Goal: Task Accomplishment & Management: Use online tool/utility

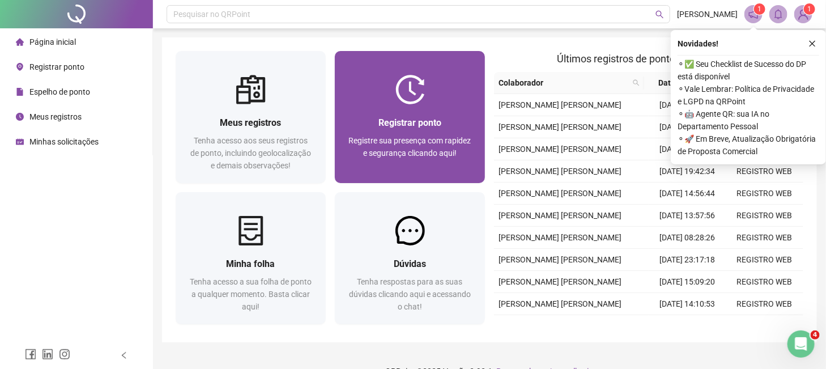
click at [381, 94] on div at bounding box center [410, 89] width 150 height 29
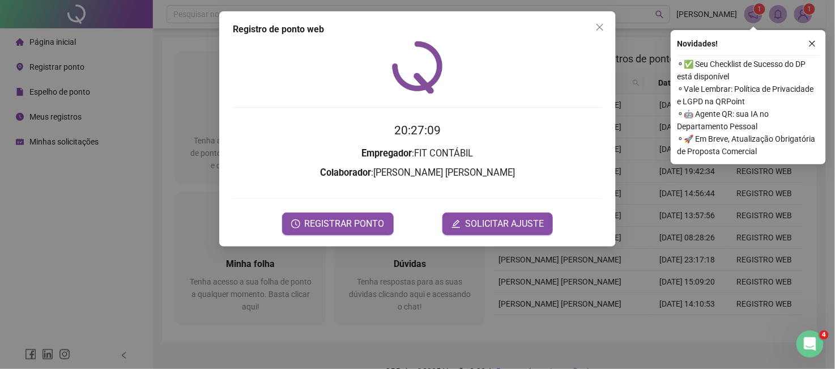
click at [337, 211] on form "20:27:09 Empregador : FIT CONTÁBIL Colaborador : [PERSON_NAME] [PERSON_NAME] RE…" at bounding box center [417, 177] width 369 height 113
click at [331, 216] on button "REGISTRAR PONTO" at bounding box center [338, 223] width 112 height 23
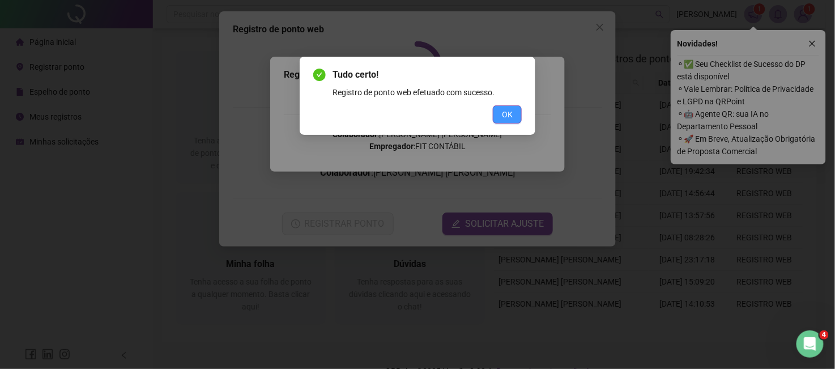
click at [503, 108] on span "OK" at bounding box center [507, 114] width 11 height 12
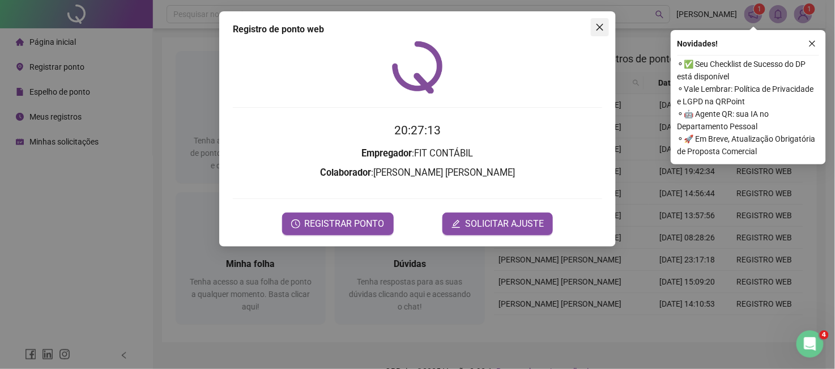
click at [604, 29] on span "Close" at bounding box center [600, 27] width 18 height 9
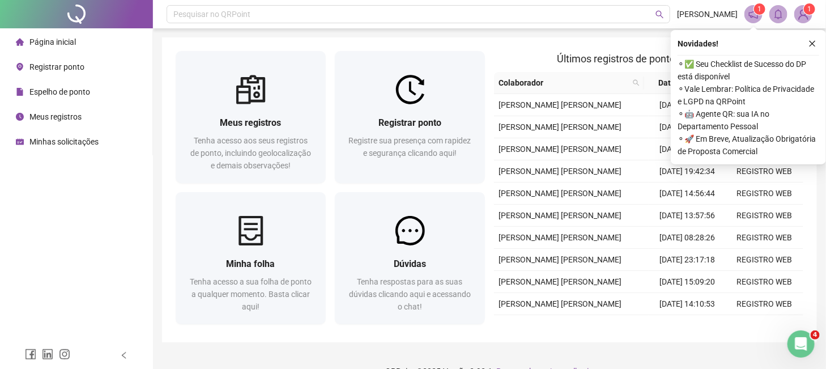
click at [86, 113] on li "Meus registros" at bounding box center [76, 116] width 148 height 23
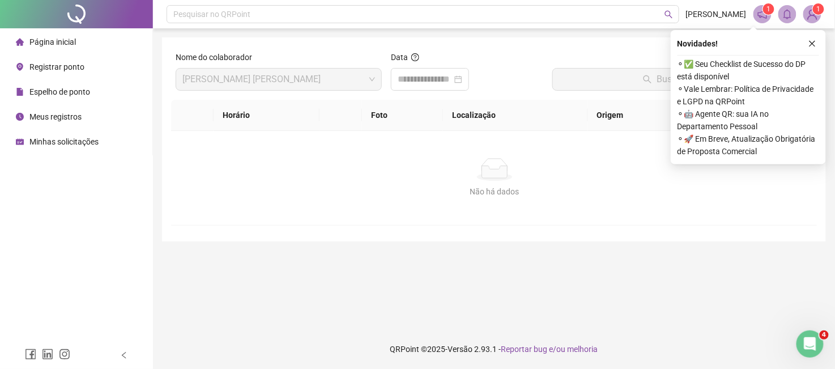
click at [71, 45] on span "Página inicial" at bounding box center [52, 41] width 46 height 9
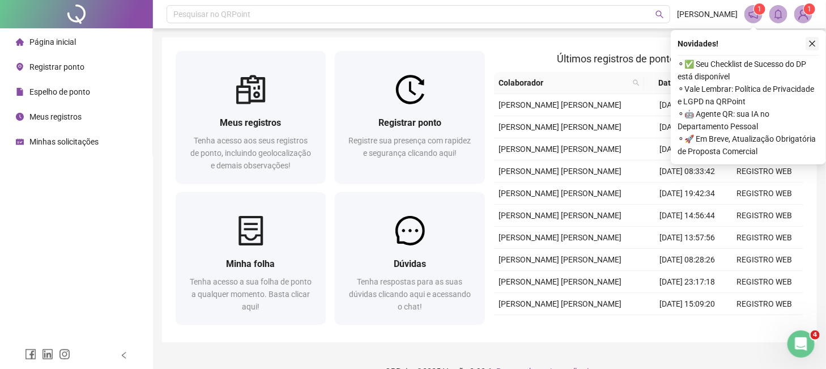
click at [809, 38] on button "button" at bounding box center [813, 44] width 14 height 14
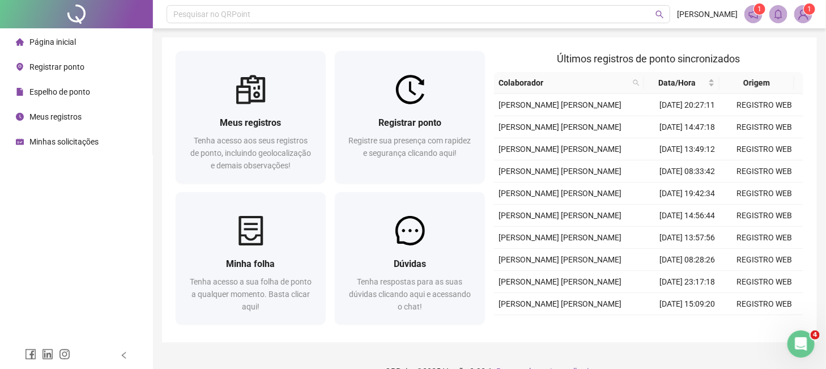
click at [71, 114] on span "Meus registros" at bounding box center [55, 116] width 52 height 9
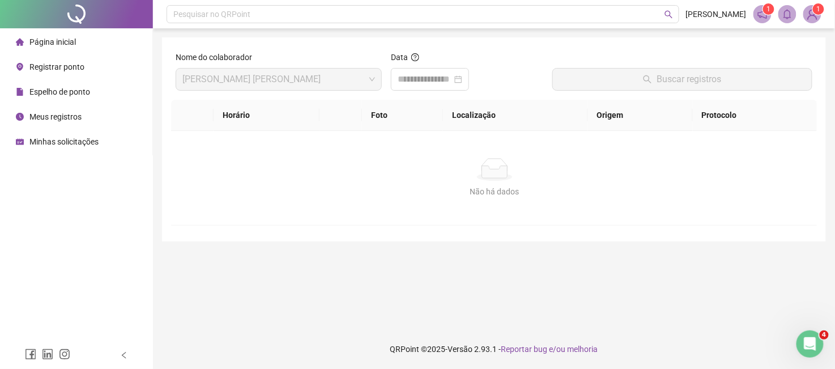
click at [52, 39] on span "Página inicial" at bounding box center [52, 41] width 46 height 9
